Goal: Task Accomplishment & Management: Manage account settings

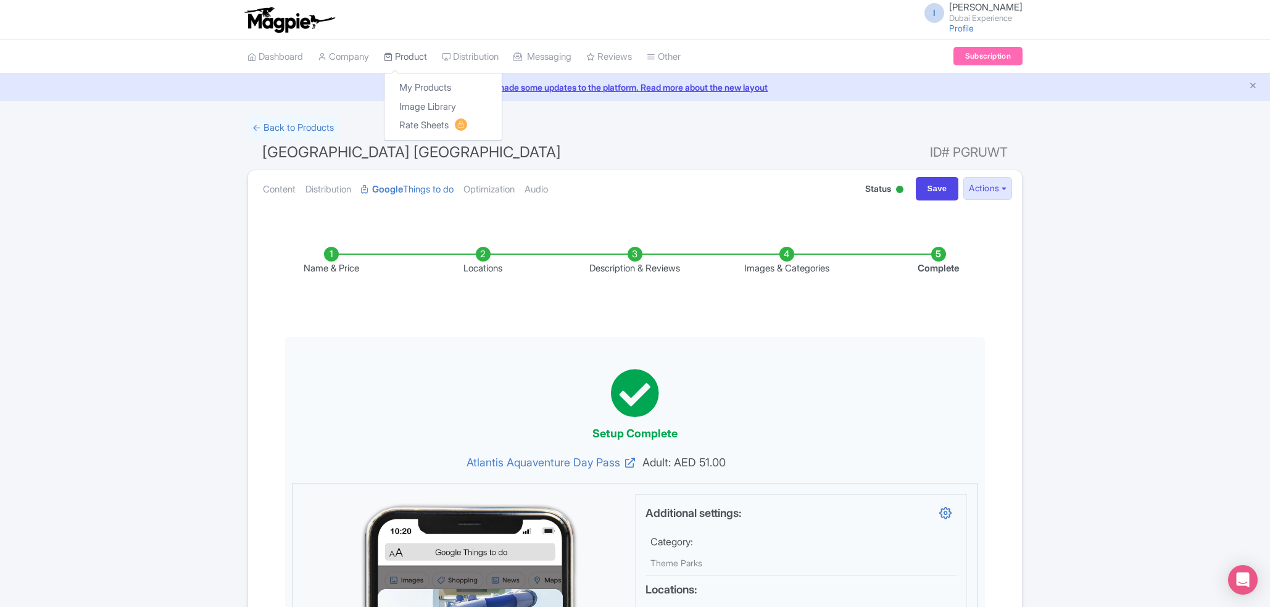
click at [425, 64] on link "Product" at bounding box center [405, 57] width 43 height 34
click at [431, 88] on link "My Products" at bounding box center [442, 87] width 117 height 19
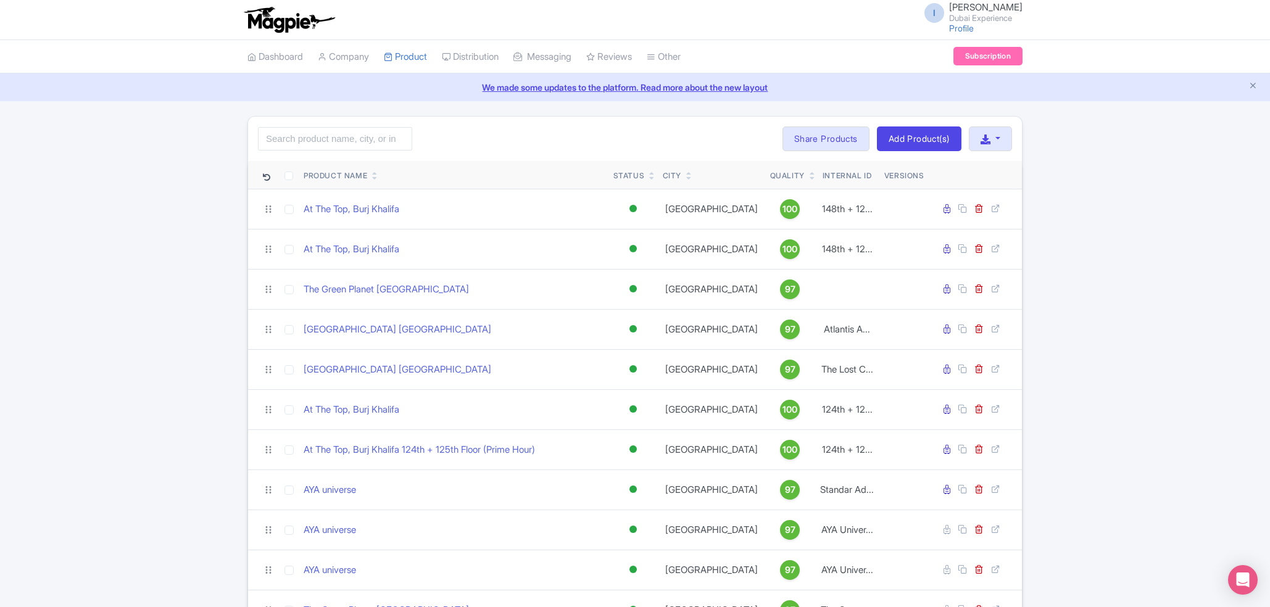
click at [374, 176] on icon at bounding box center [375, 178] width 6 height 7
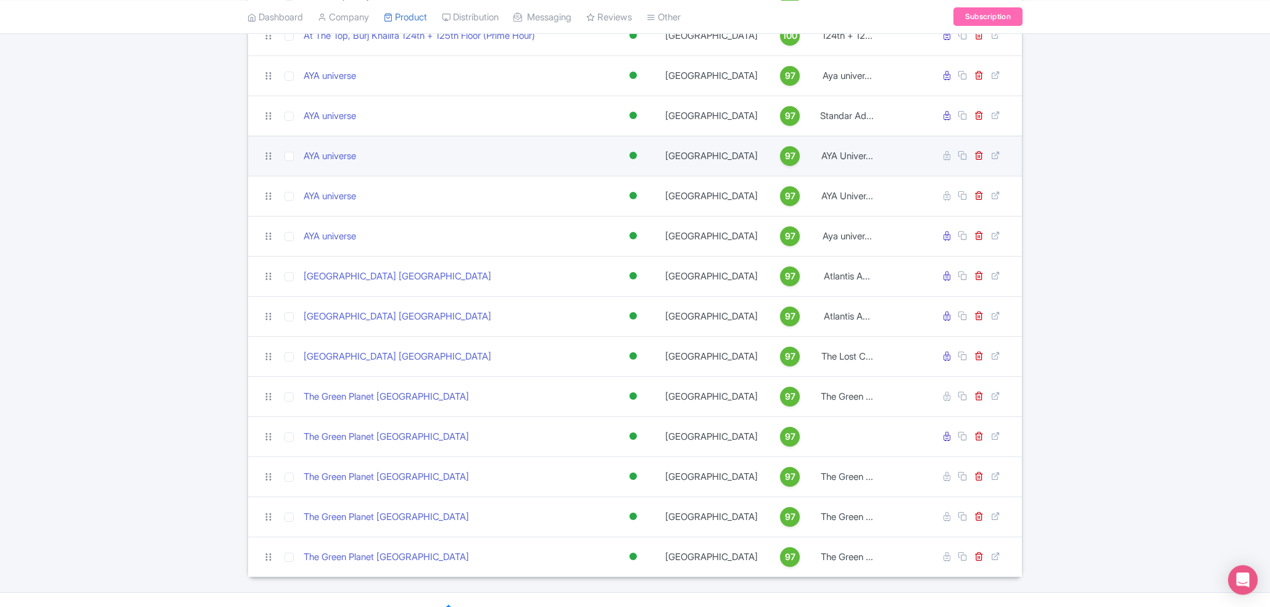
scroll to position [319, 0]
